Goal: Participate in discussion: Engage in conversation with other users on a specific topic

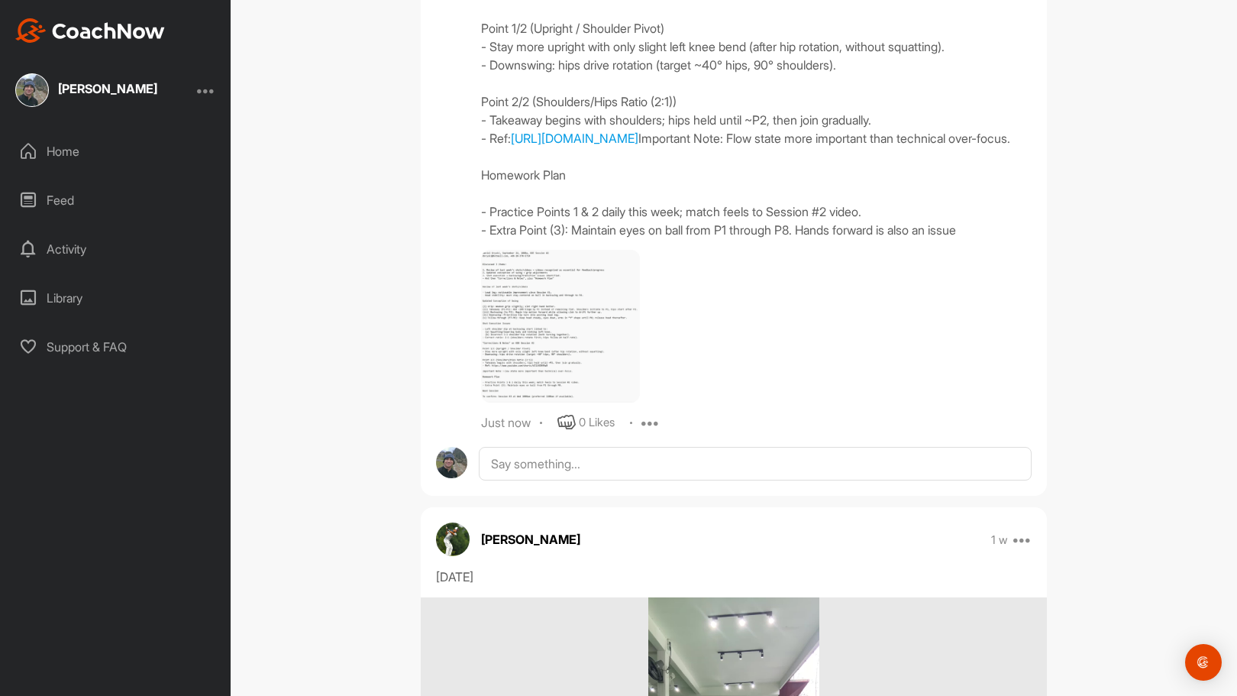
scroll to position [1668, 0]
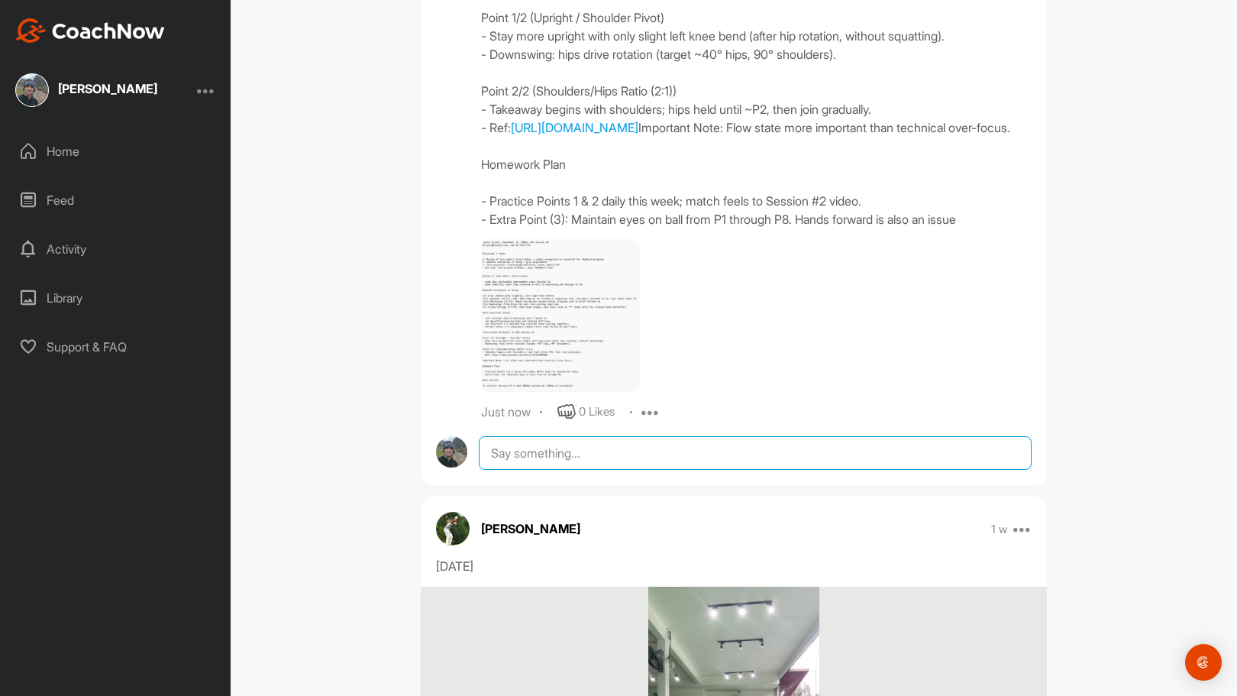
click at [666, 470] on textarea at bounding box center [755, 453] width 553 height 34
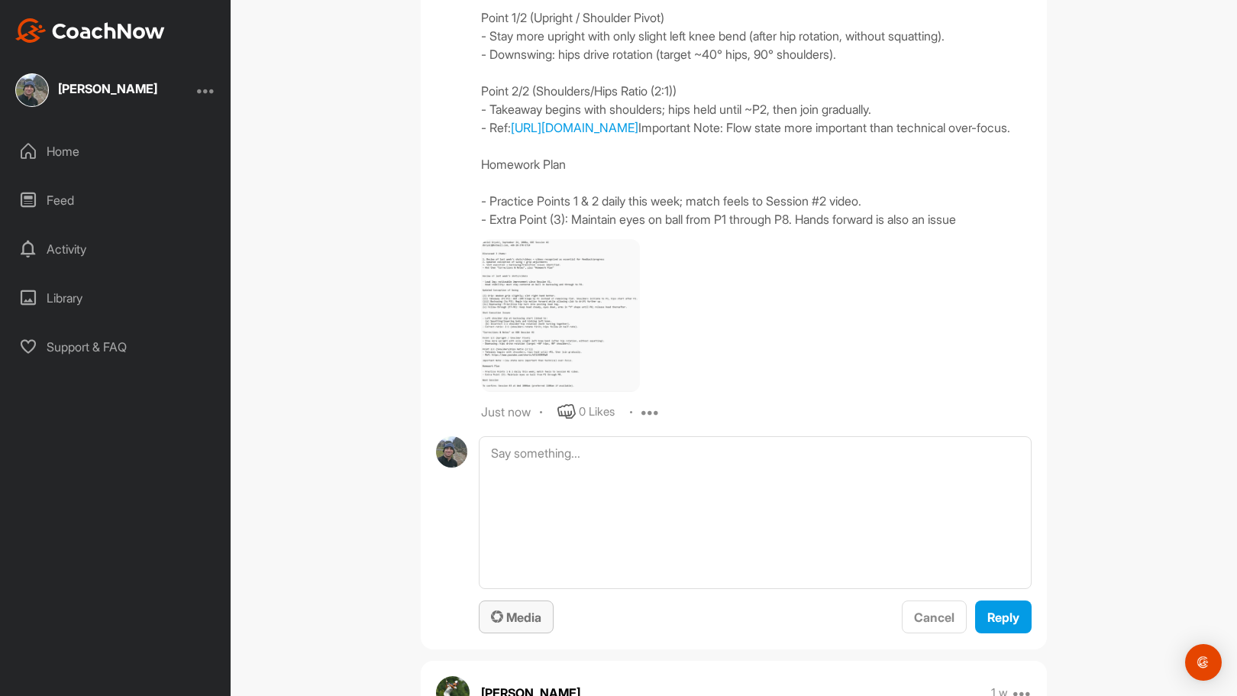
click at [520, 625] on span "Media" at bounding box center [516, 617] width 50 height 15
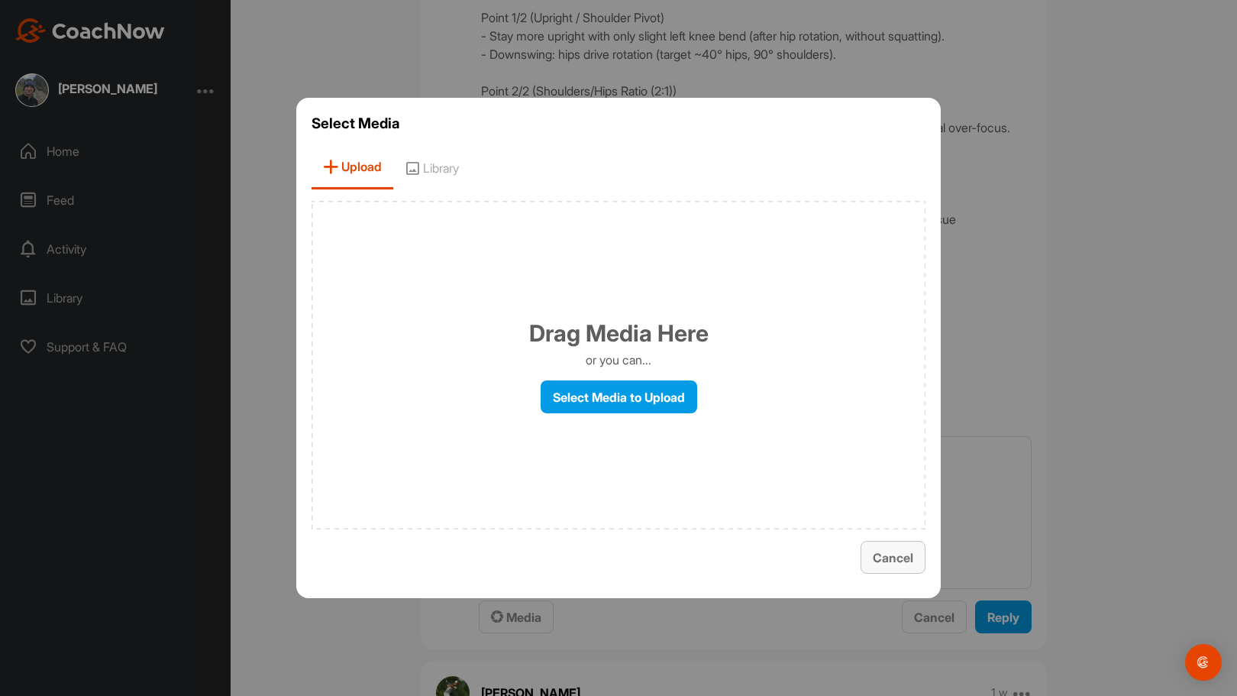
click at [884, 555] on span "Cancel" at bounding box center [893, 557] width 40 height 15
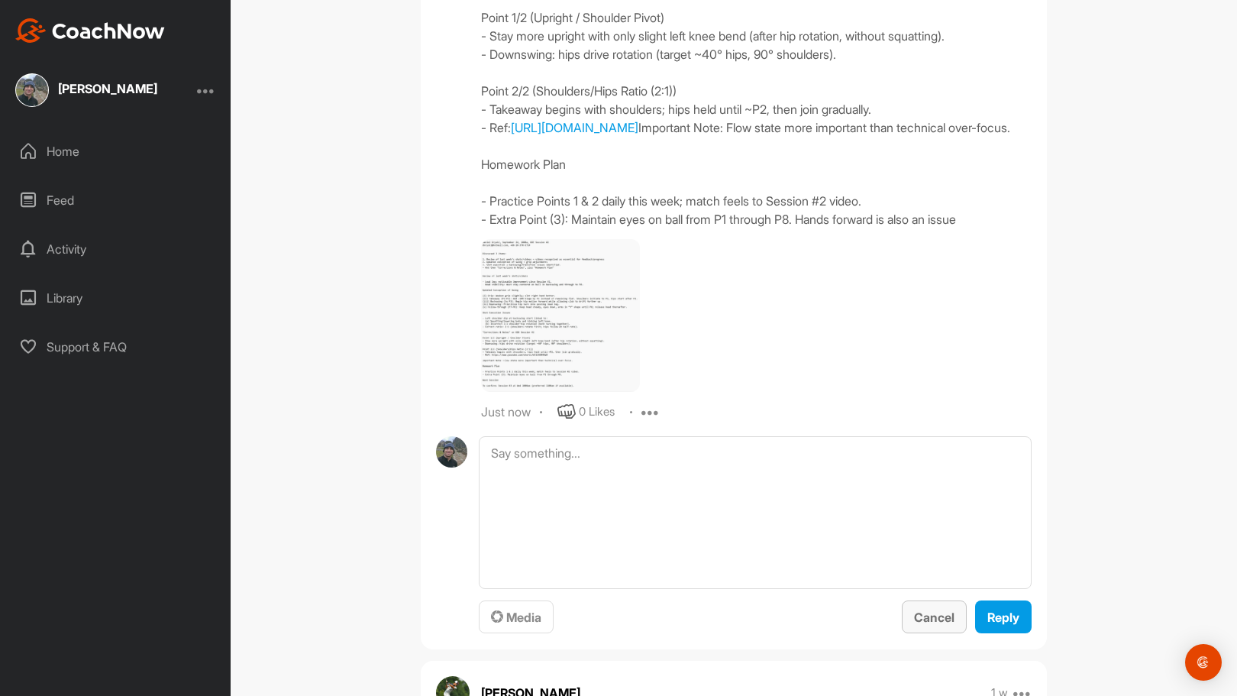
click at [923, 625] on span "Cancel" at bounding box center [934, 617] width 40 height 15
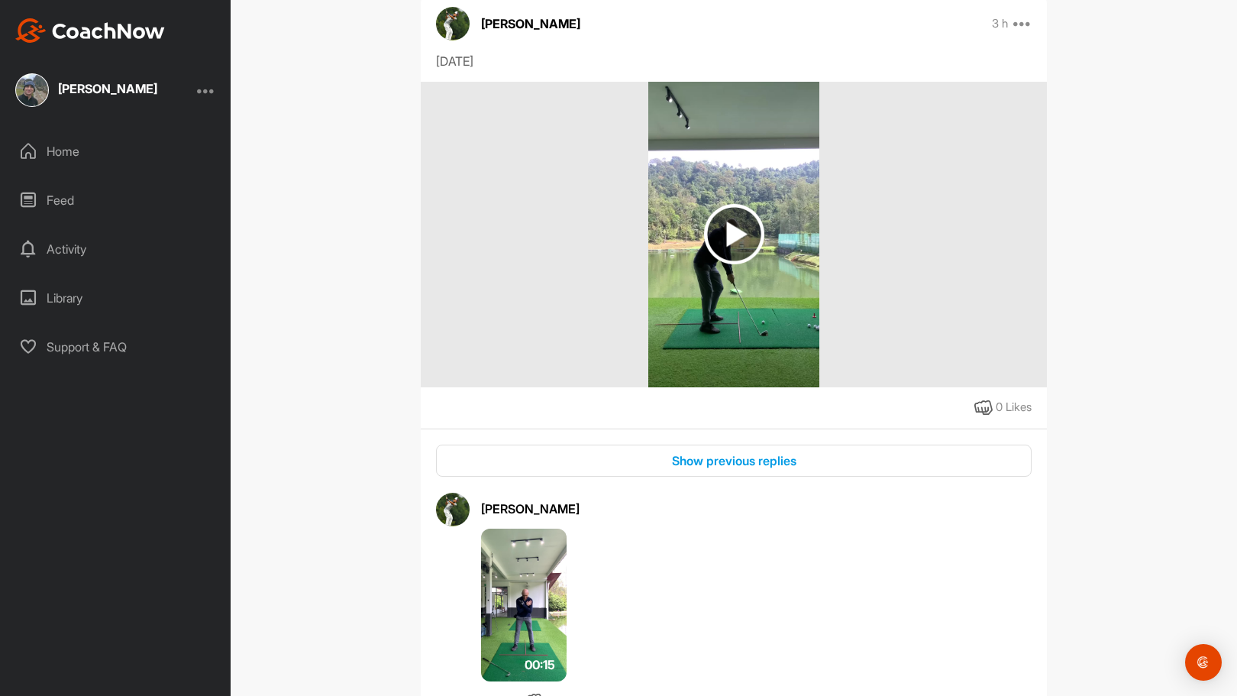
scroll to position [286, 0]
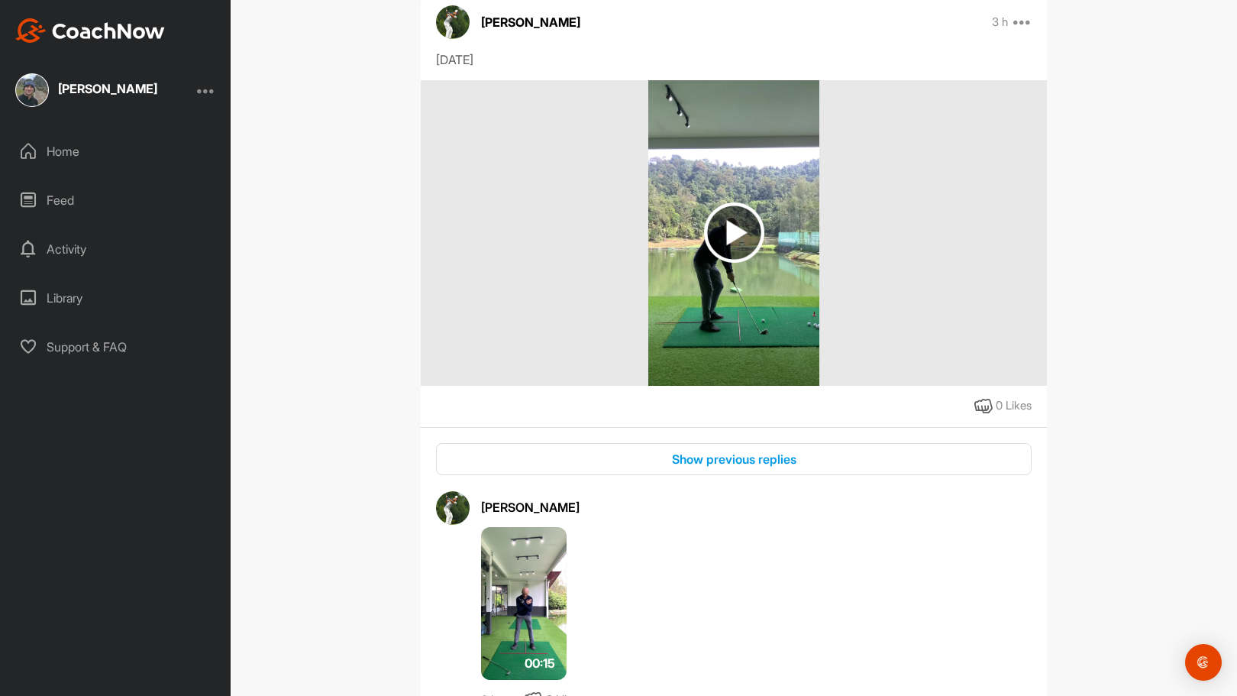
click at [723, 231] on img at bounding box center [734, 232] width 60 height 60
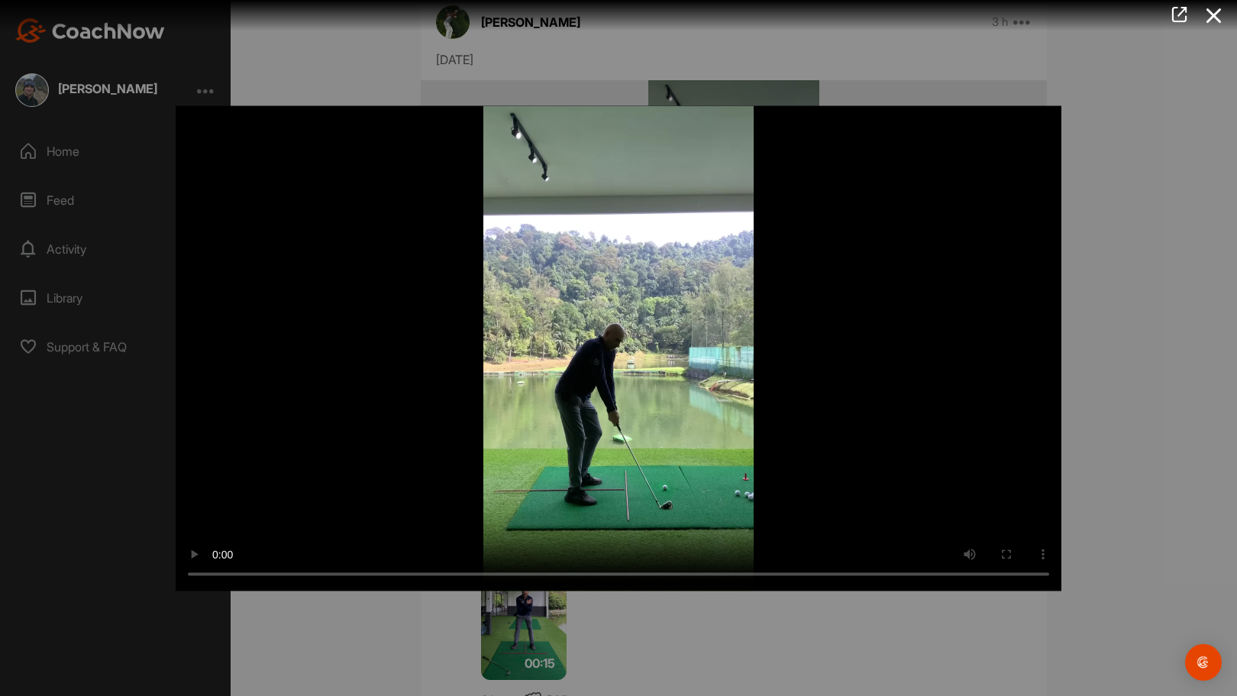
click at [628, 349] on video "Video Player" at bounding box center [619, 347] width 886 height 485
click at [635, 376] on video "Video Player" at bounding box center [619, 347] width 886 height 485
click at [1138, 429] on div at bounding box center [618, 348] width 1237 height 696
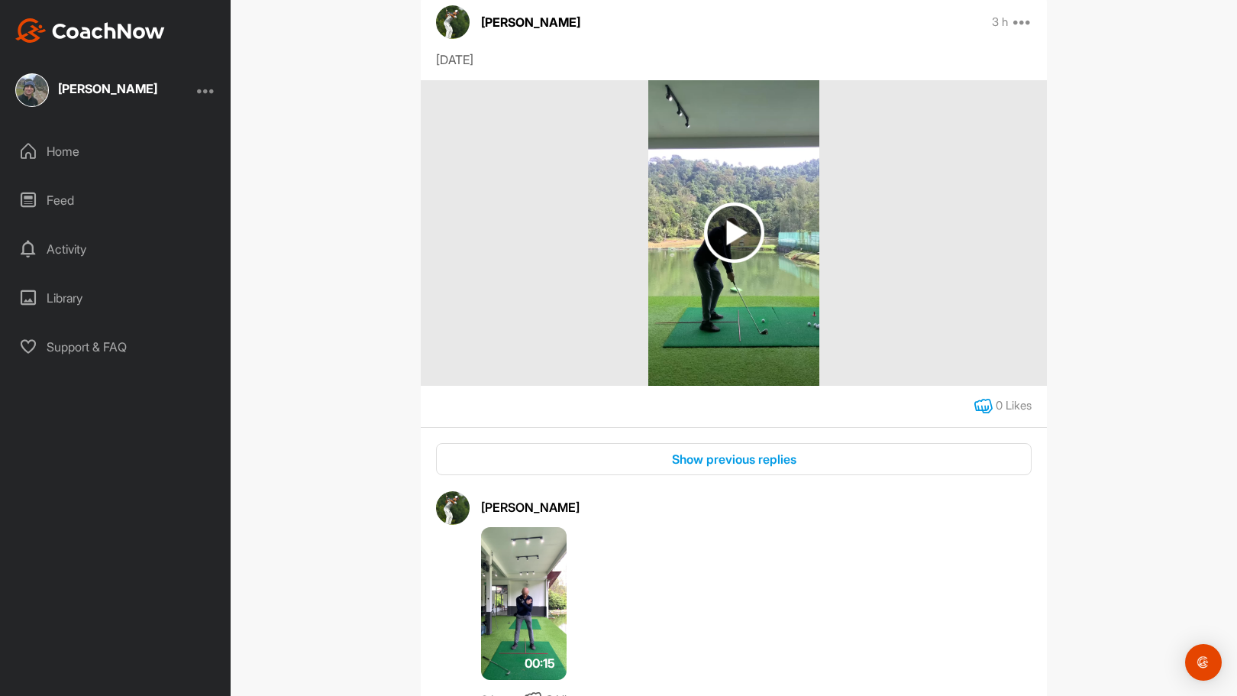
click at [978, 406] on icon at bounding box center [984, 406] width 18 height 18
click at [717, 230] on img at bounding box center [734, 232] width 60 height 60
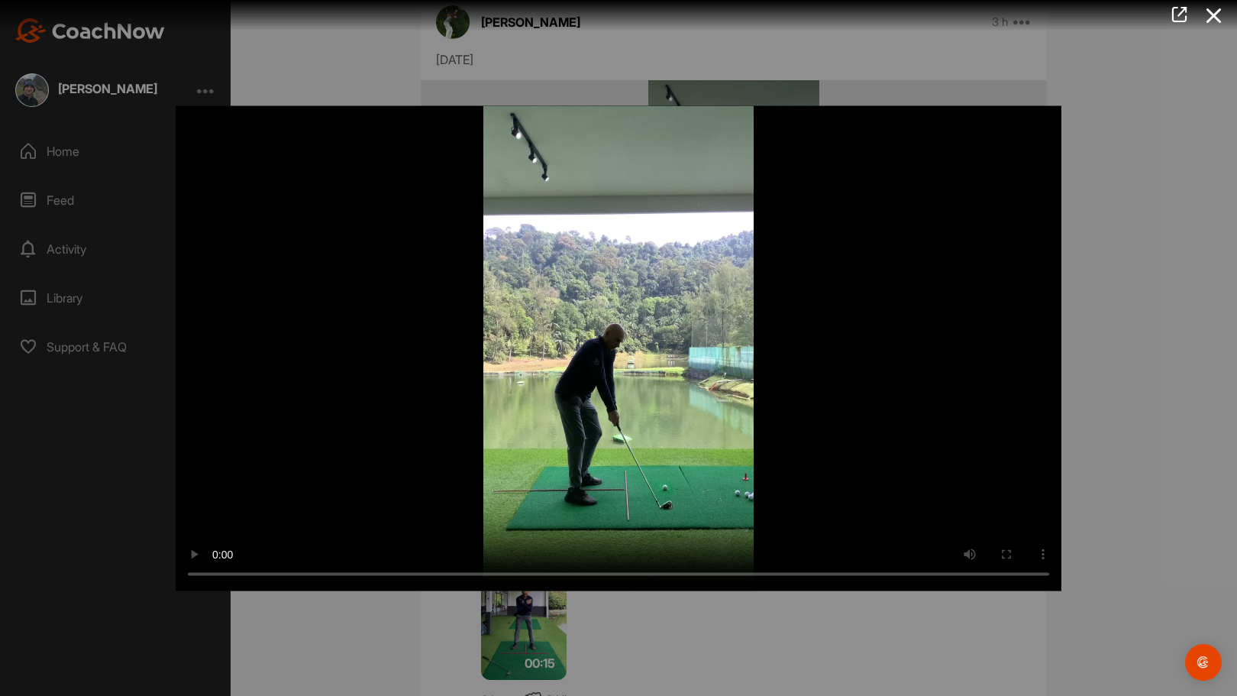
click at [655, 226] on video "Video Player" at bounding box center [619, 347] width 886 height 485
click at [619, 355] on video "Video Player" at bounding box center [619, 347] width 886 height 485
click at [627, 390] on video "Video Player" at bounding box center [619, 347] width 886 height 485
click at [1111, 160] on div at bounding box center [618, 348] width 1237 height 696
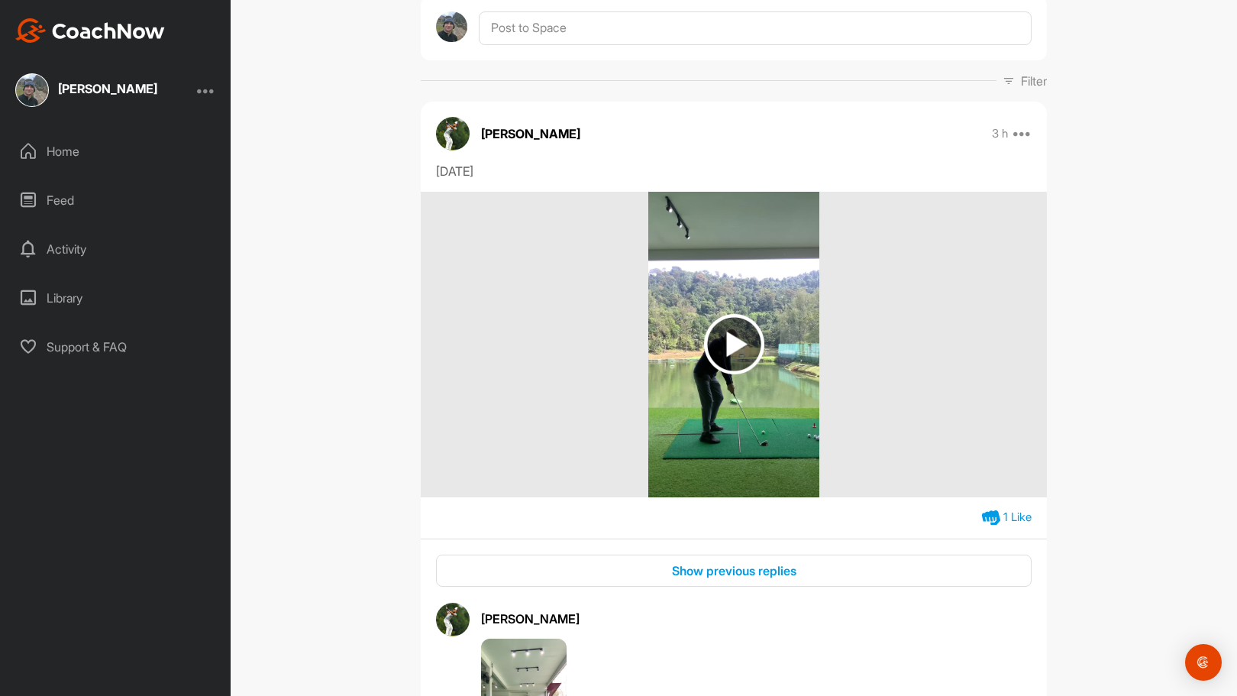
scroll to position [173, 0]
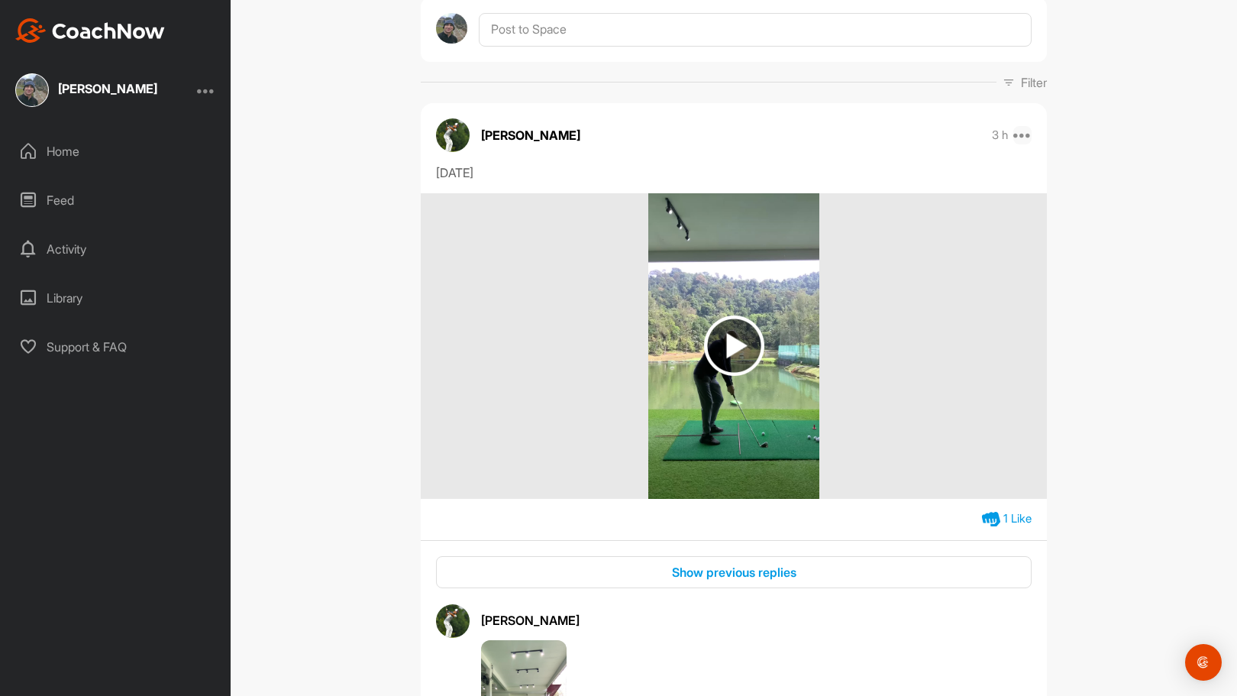
click at [1018, 133] on icon at bounding box center [1023, 135] width 18 height 18
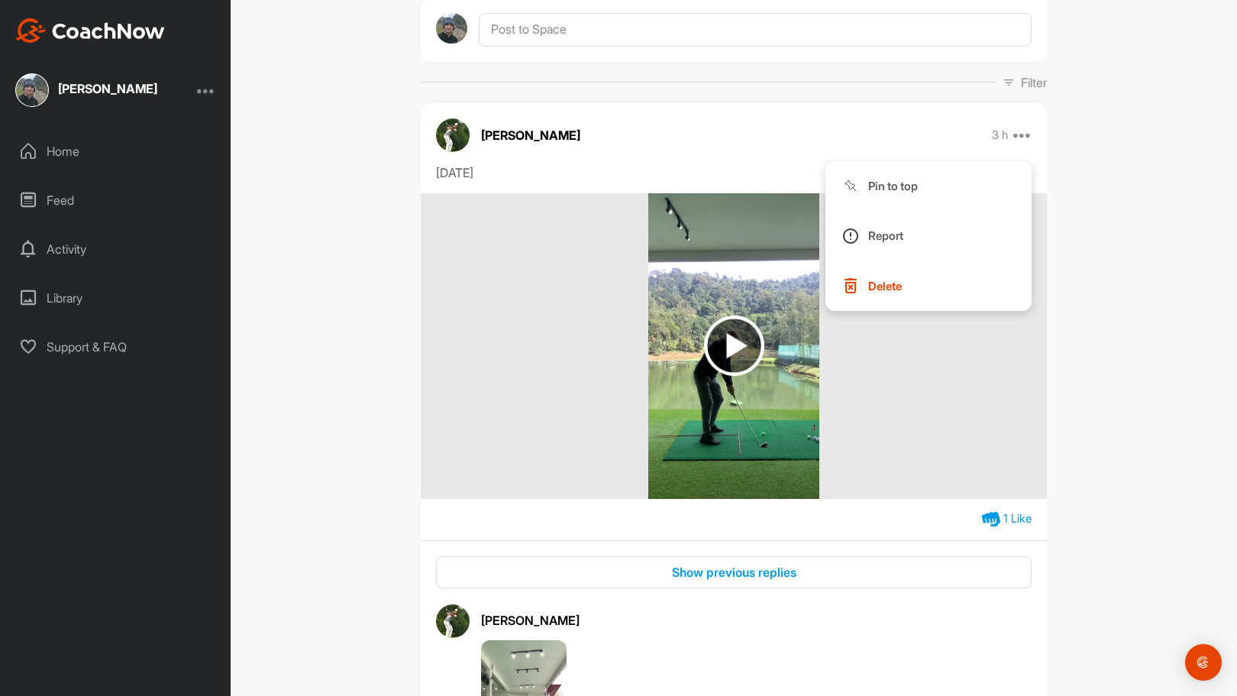
click at [1156, 260] on div "[PERSON_NAME] Bookings Golf Space Settings Your Notifications Leave Space Timel…" at bounding box center [734, 348] width 1007 height 696
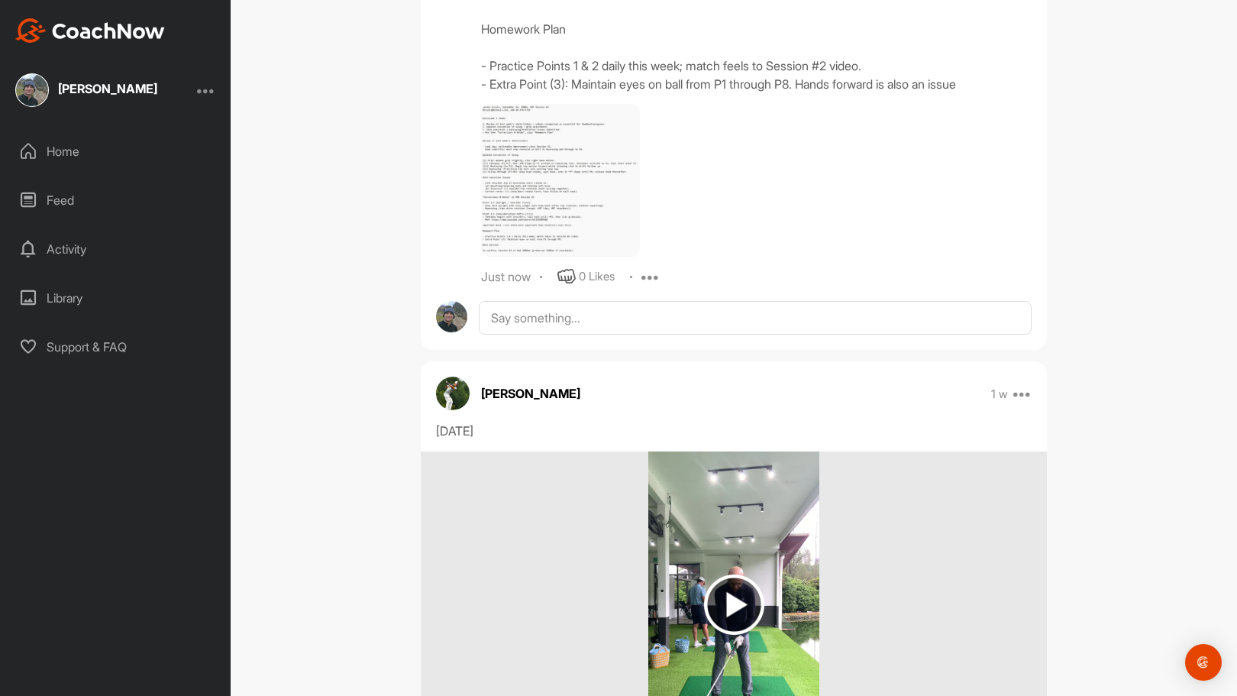
scroll to position [1805, 0]
click at [571, 201] on img at bounding box center [560, 178] width 159 height 153
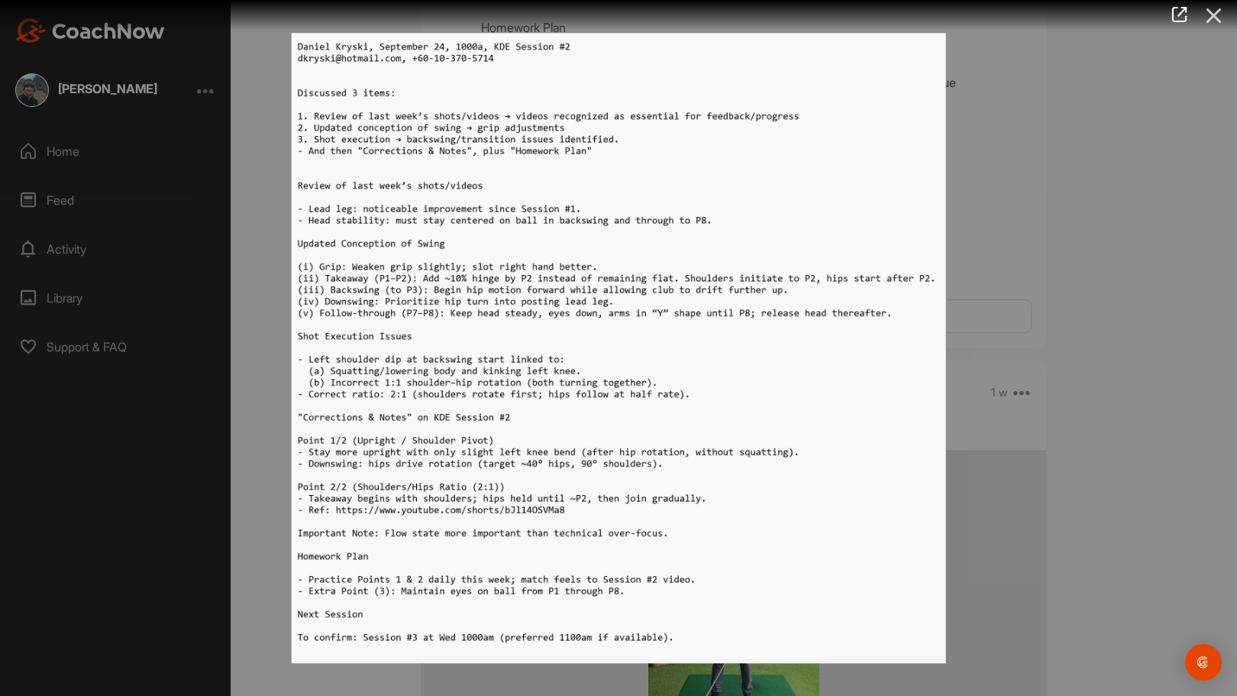
click at [1209, 15] on icon at bounding box center [1214, 16] width 35 height 28
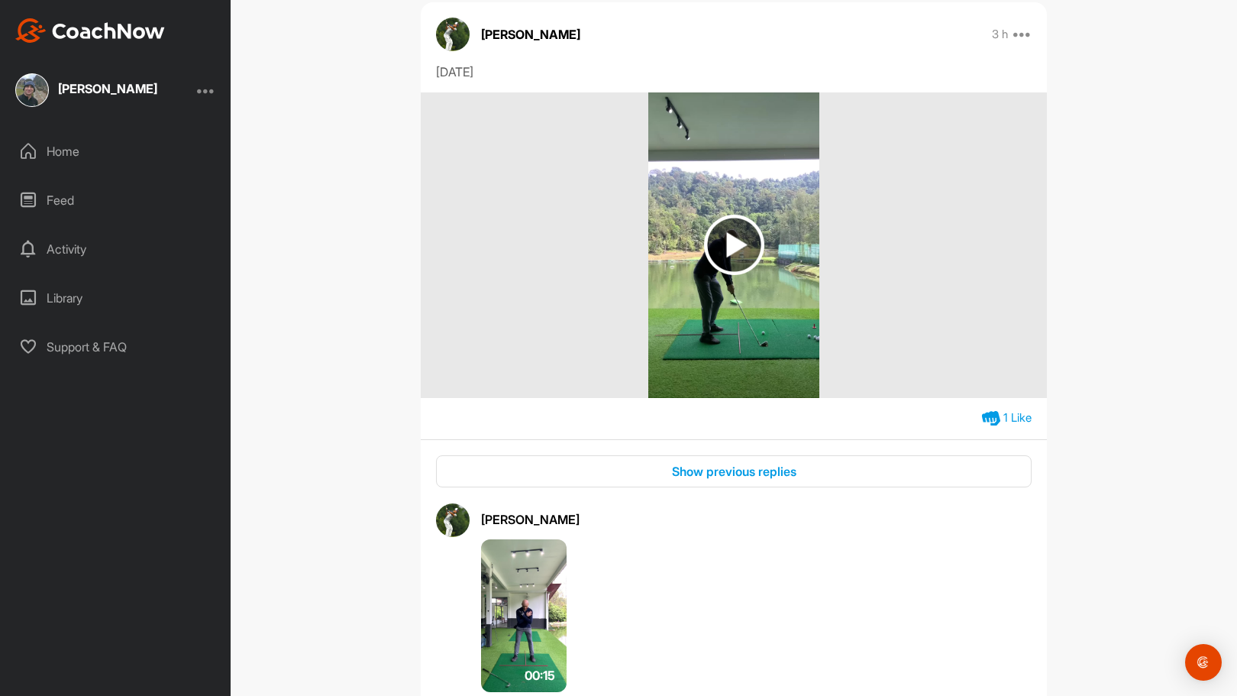
scroll to position [256, 0]
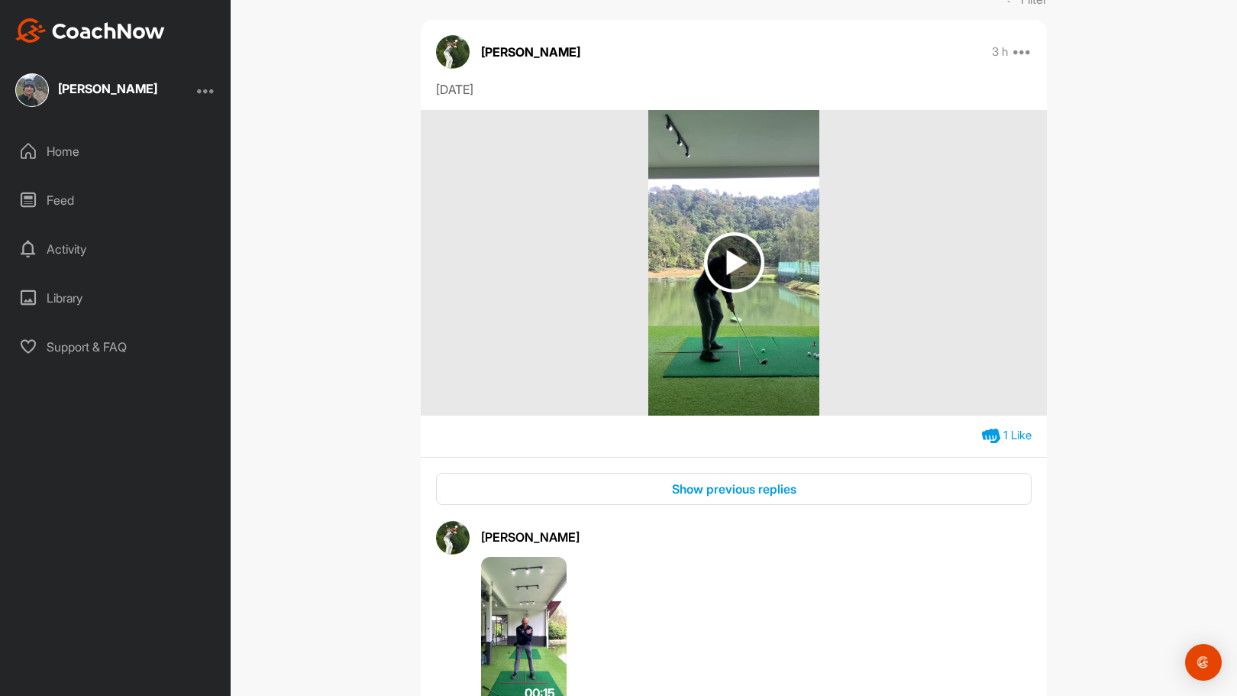
click at [735, 264] on img at bounding box center [734, 262] width 60 height 60
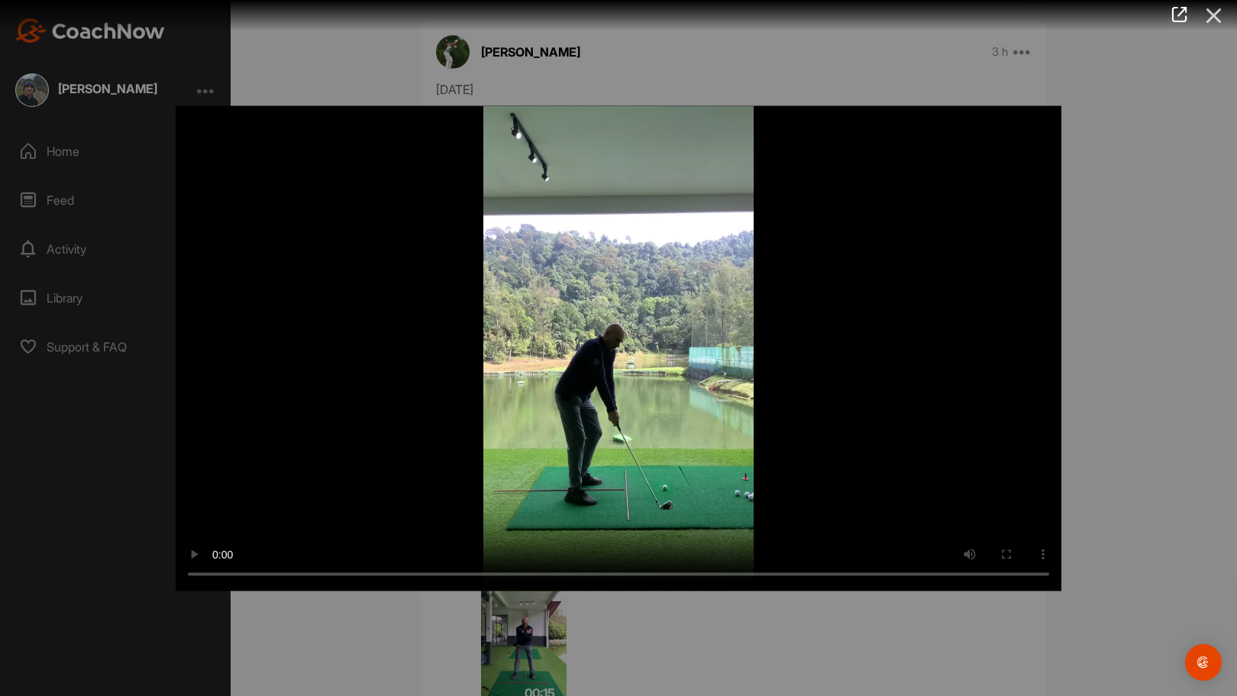
click at [1212, 16] on icon at bounding box center [1214, 16] width 35 height 28
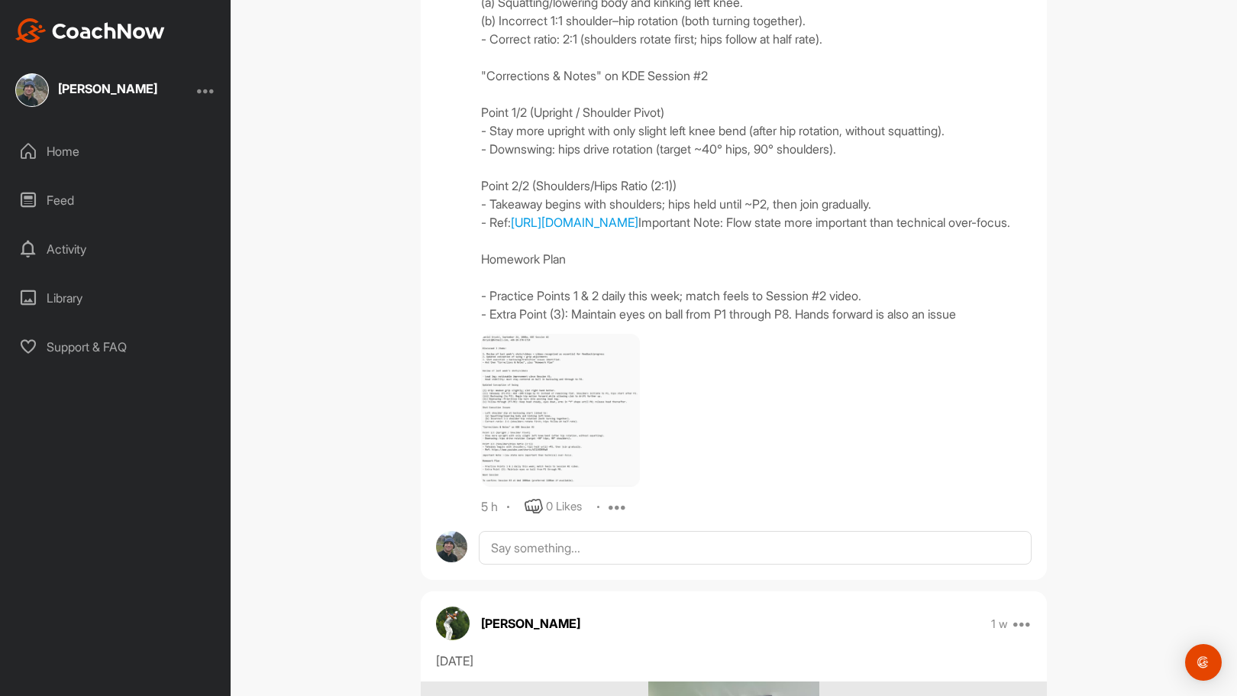
scroll to position [1576, 0]
click at [610, 513] on icon at bounding box center [618, 504] width 18 height 18
click at [622, 580] on button "Edit" at bounding box center [608, 555] width 92 height 50
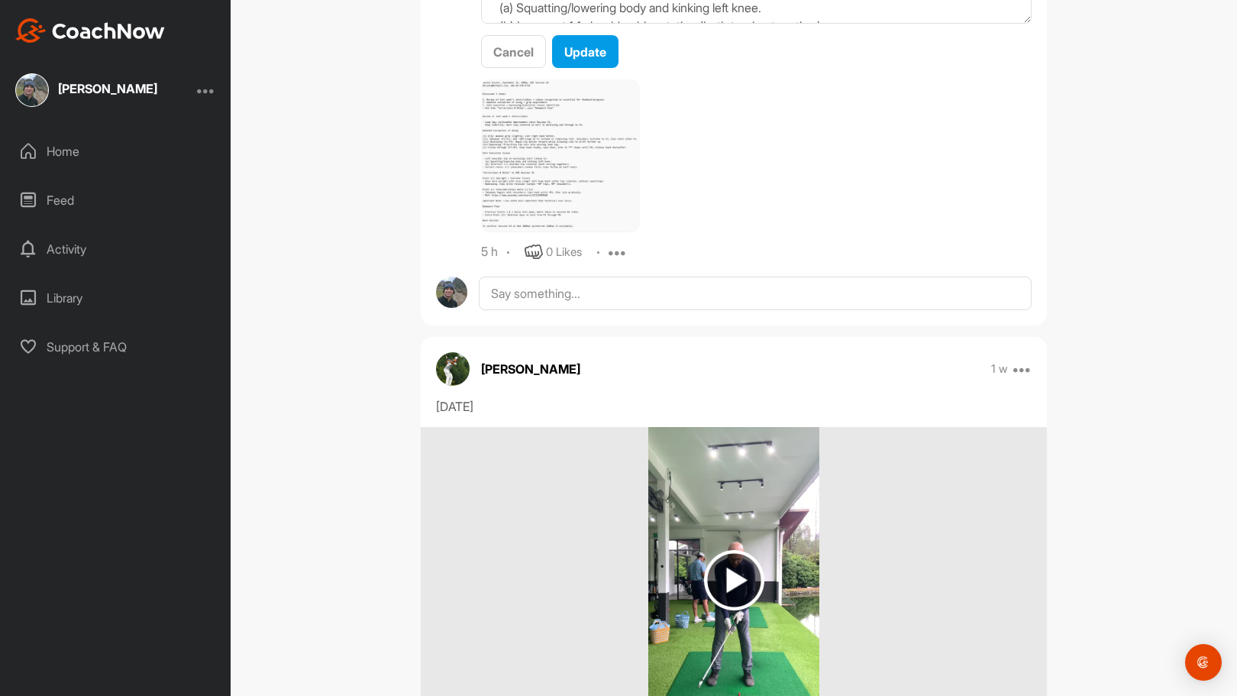
scroll to position [1286, 0]
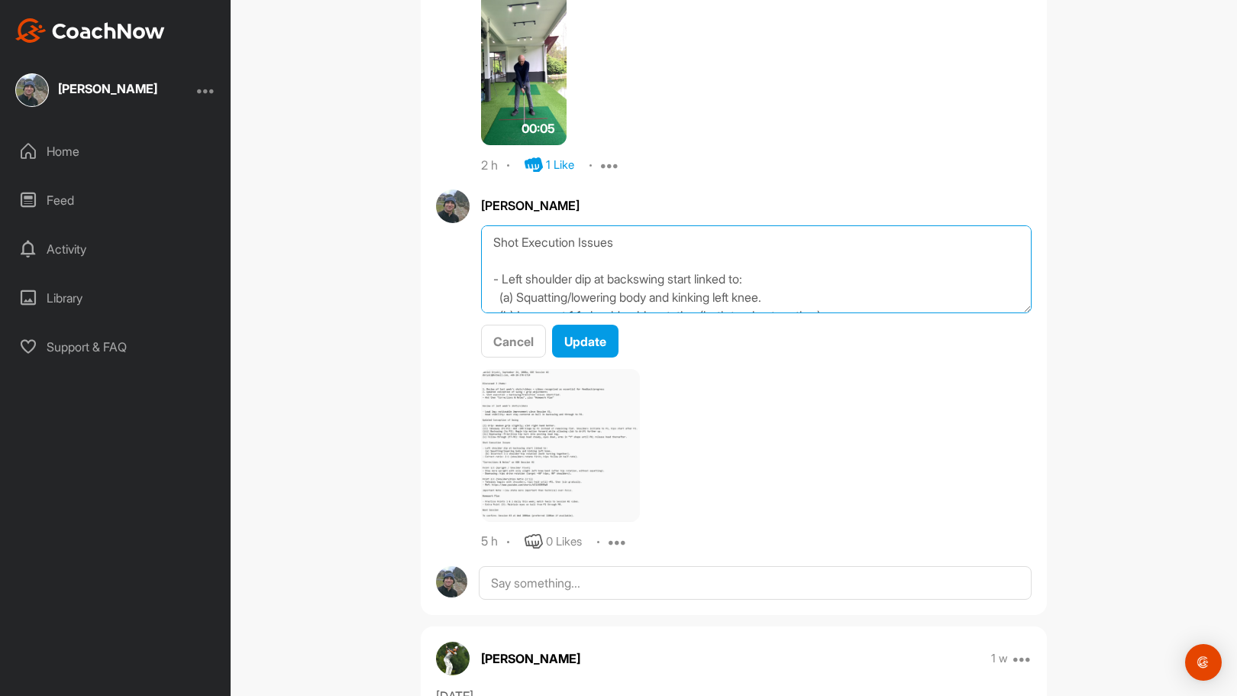
click at [516, 294] on textarea "Shot Execution Issues - Left shoulder dip at backswing start linked to: (a) Squ…" at bounding box center [756, 269] width 551 height 88
type textarea "Shot Execution Issues - Left shoulder dip at backswing start linked to: (a) Imm…"
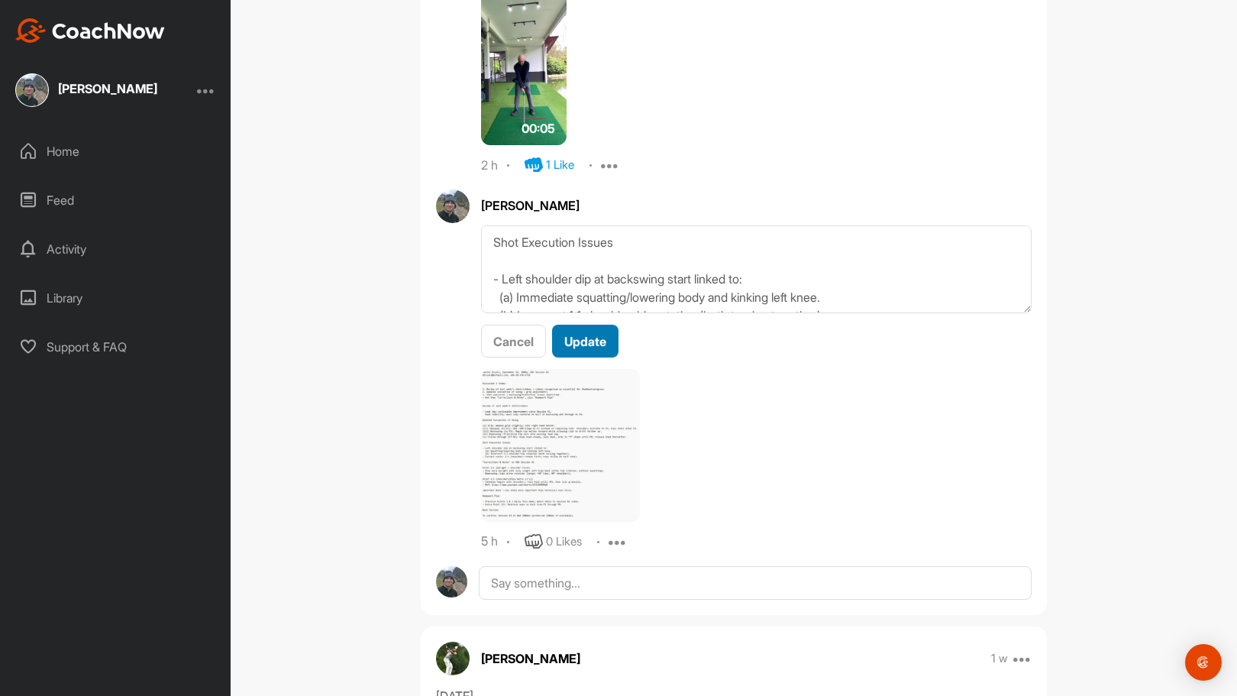
click at [587, 335] on span "Update" at bounding box center [585, 341] width 42 height 15
